Goal: Task Accomplishment & Management: Manage account settings

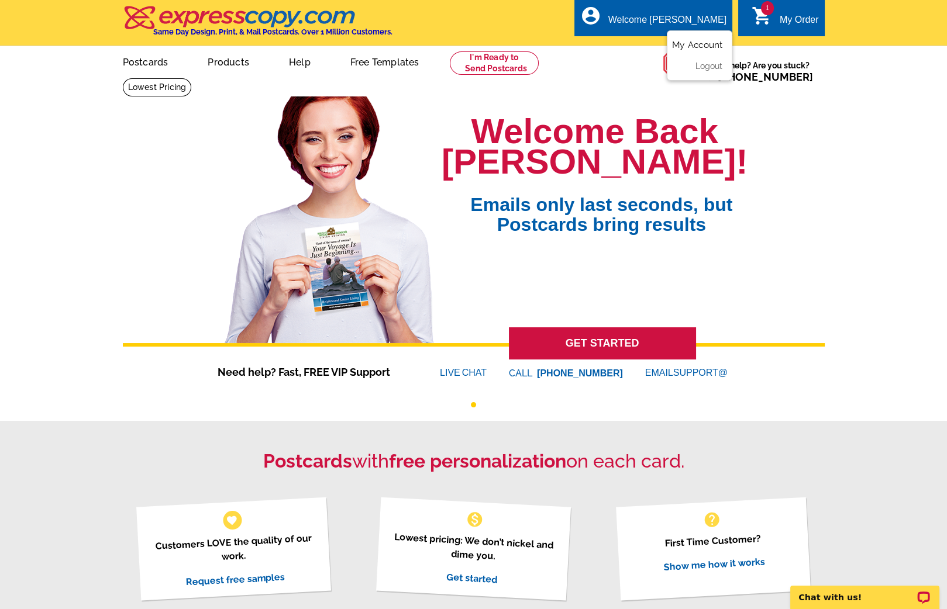
click at [707, 48] on link "My Account" at bounding box center [697, 45] width 50 height 11
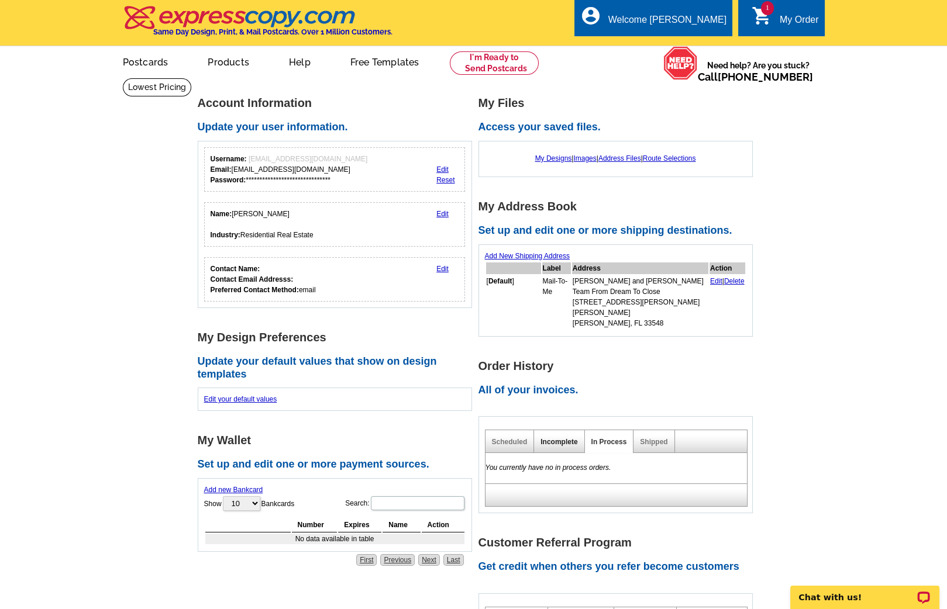
click at [565, 438] on link "Incomplete" at bounding box center [558, 442] width 37 height 8
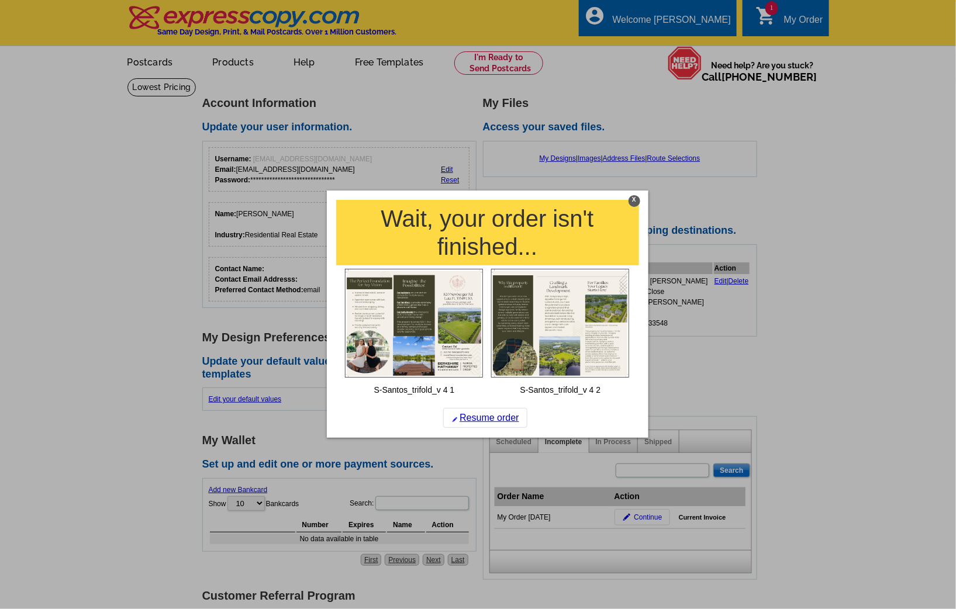
click at [637, 205] on div "X" at bounding box center [635, 201] width 12 height 12
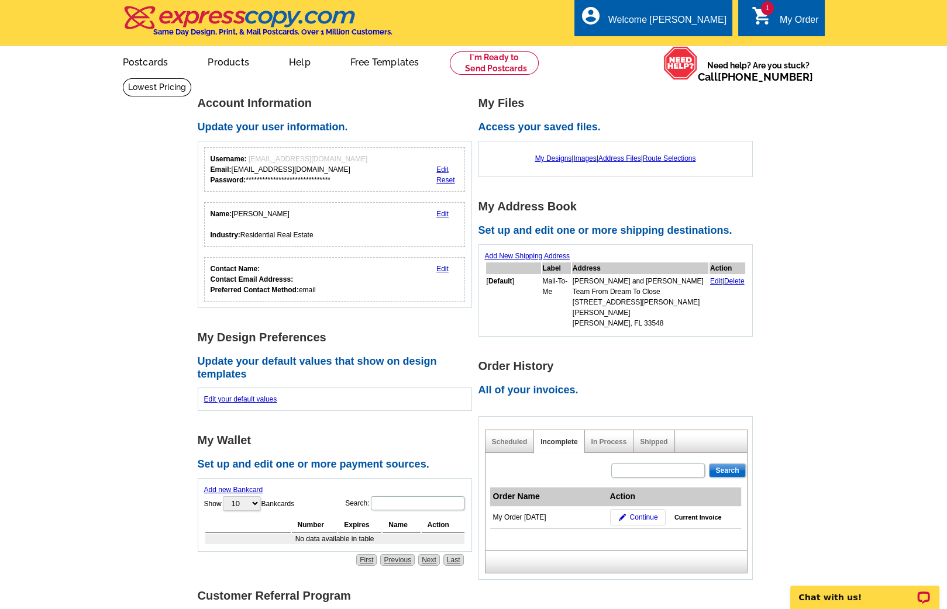
click at [800, 255] on main "**********" at bounding box center [473, 503] width 947 height 850
